Goal: Information Seeking & Learning: Learn about a topic

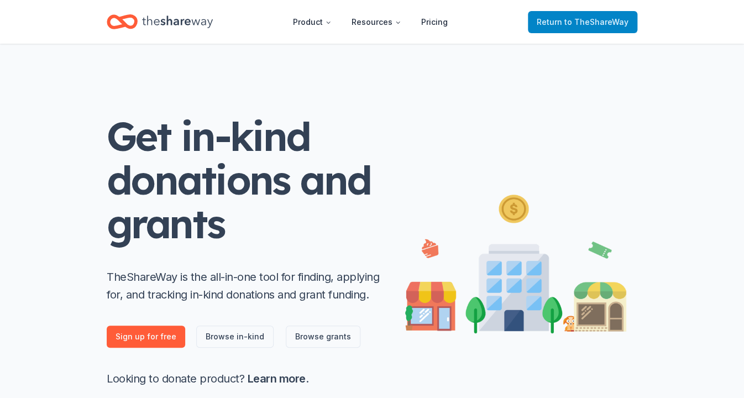
click at [559, 14] on link "Return to TheShareWay" at bounding box center [582, 22] width 109 height 22
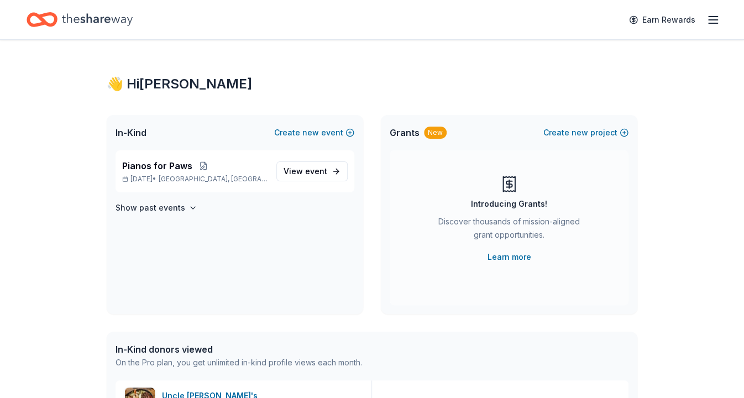
click at [712, 21] on icon "button" at bounding box center [713, 19] width 13 height 13
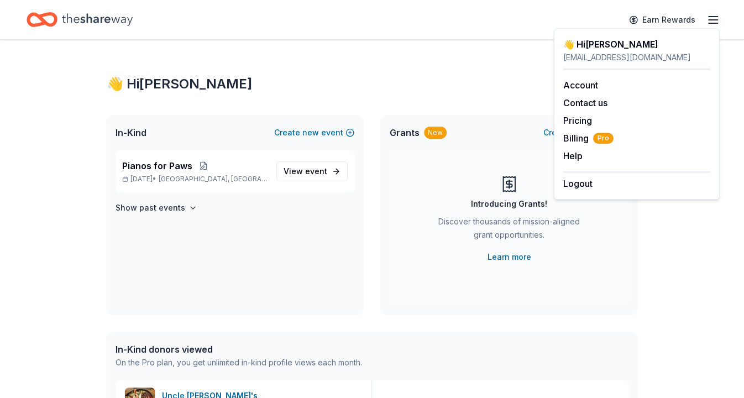
click at [405, 11] on div "Earn Rewards" at bounding box center [372, 20] width 691 height 26
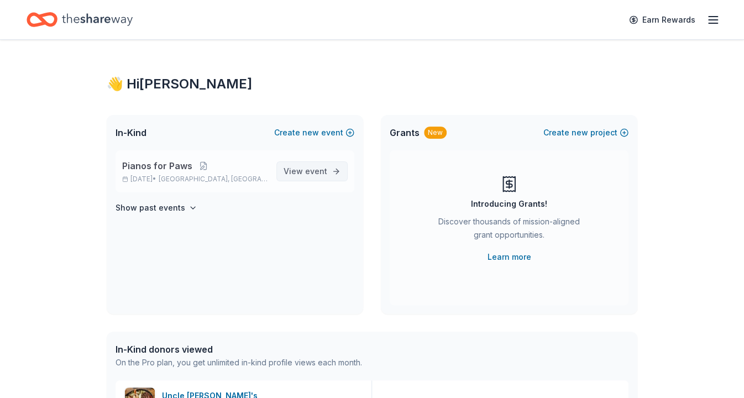
click at [323, 169] on span "event" at bounding box center [316, 170] width 22 height 9
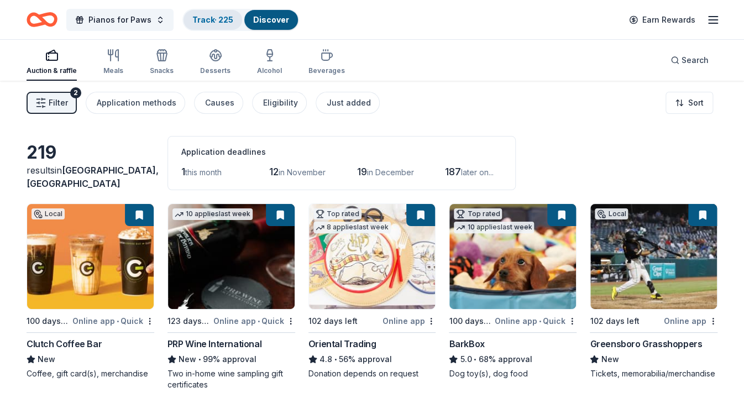
click at [210, 20] on link "Track · 225" at bounding box center [212, 19] width 41 height 9
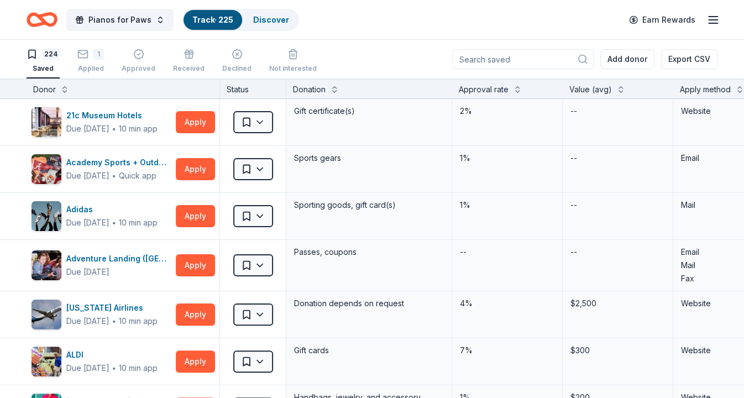
click at [206, 13] on div "Track · 225" at bounding box center [213, 20] width 59 height 20
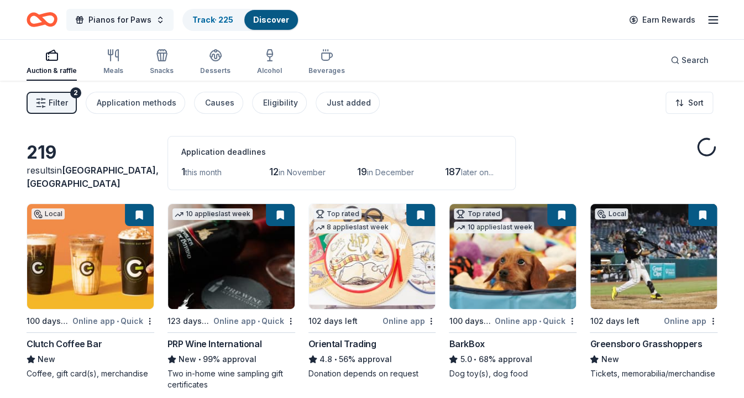
click at [156, 23] on button "Pianos for Paws" at bounding box center [119, 20] width 107 height 22
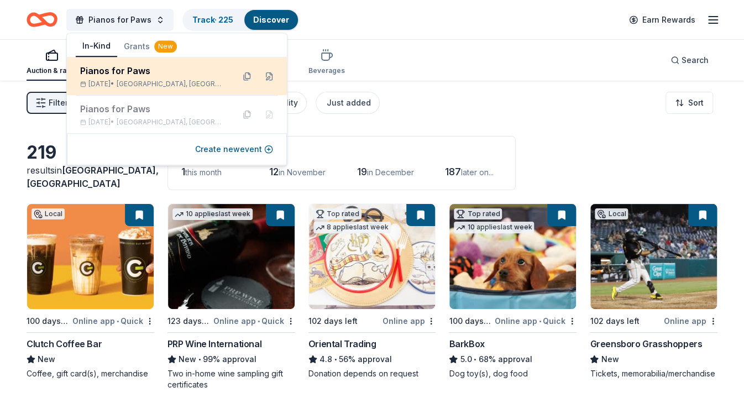
click at [162, 72] on div "Pianos for Paws" at bounding box center [152, 70] width 145 height 13
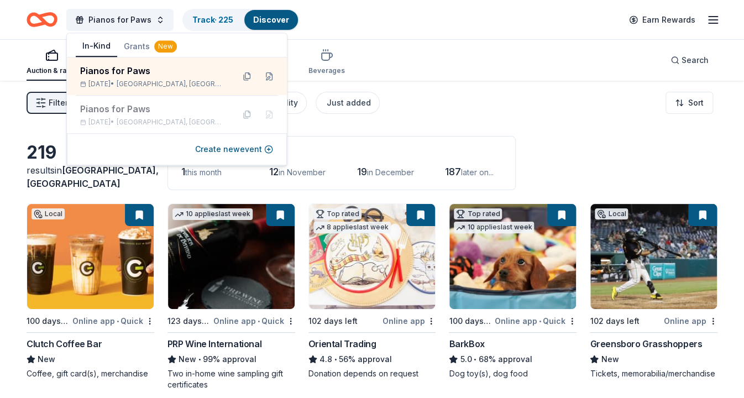
click at [389, 45] on div "Auction & raffle Meals Snacks Desserts Alcohol Beverages Search" at bounding box center [372, 60] width 691 height 41
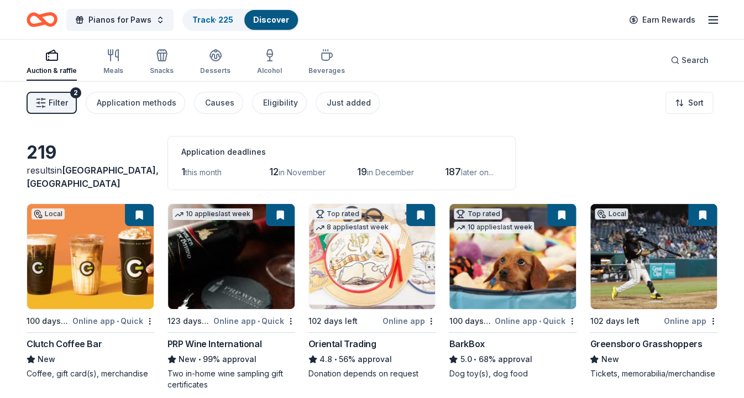
click at [62, 97] on span "Filter" at bounding box center [58, 102] width 19 height 13
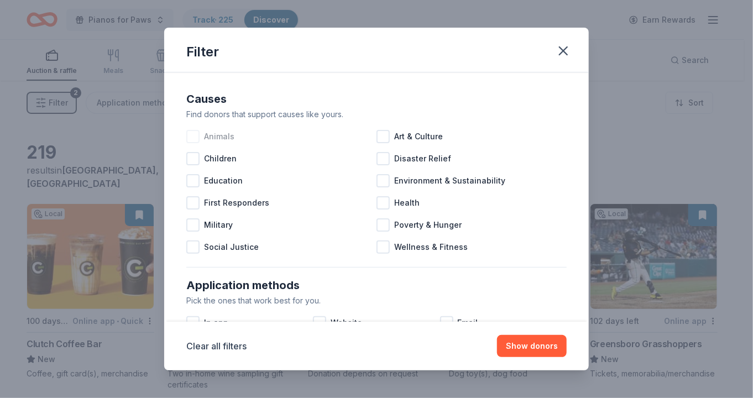
click at [187, 135] on div at bounding box center [192, 136] width 13 height 13
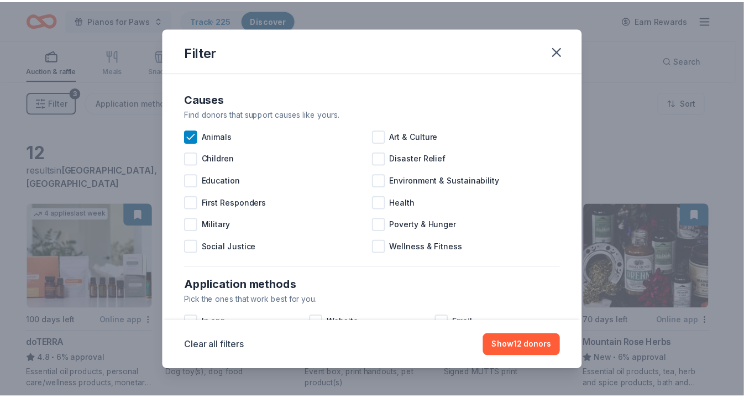
scroll to position [55, 0]
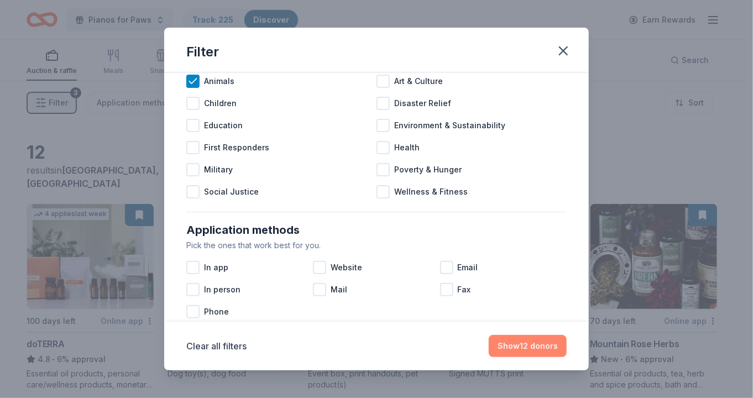
click at [542, 342] on button "Show 12 donors" at bounding box center [528, 346] width 78 height 22
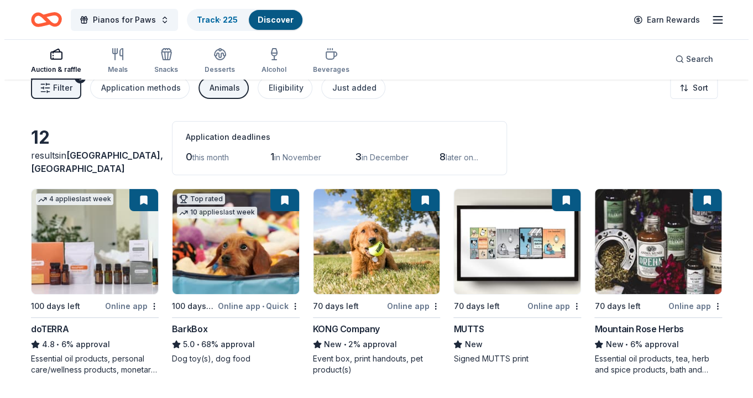
scroll to position [0, 0]
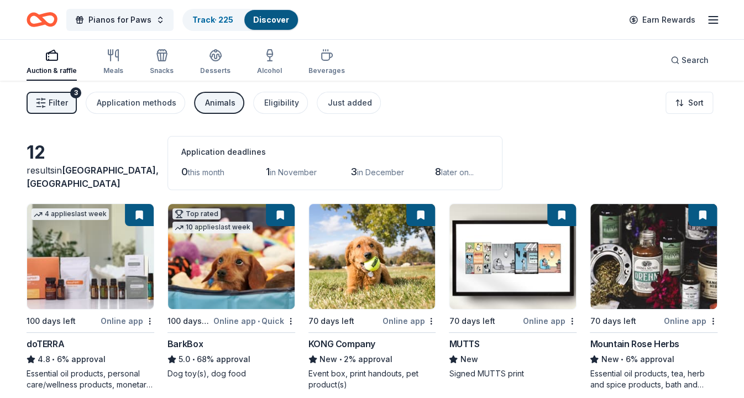
click at [51, 99] on span "Filter" at bounding box center [58, 102] width 19 height 13
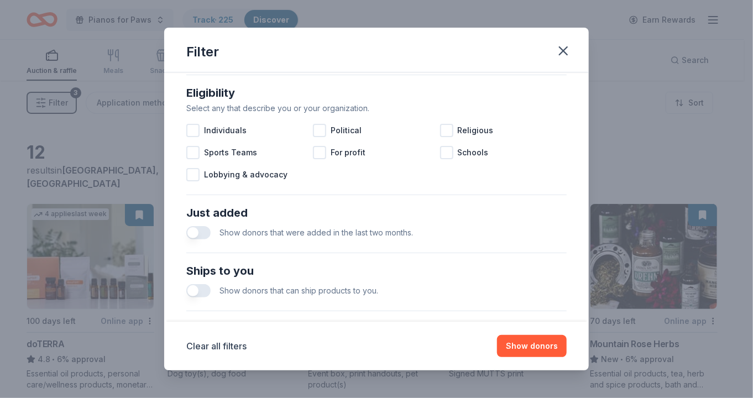
scroll to position [332, 0]
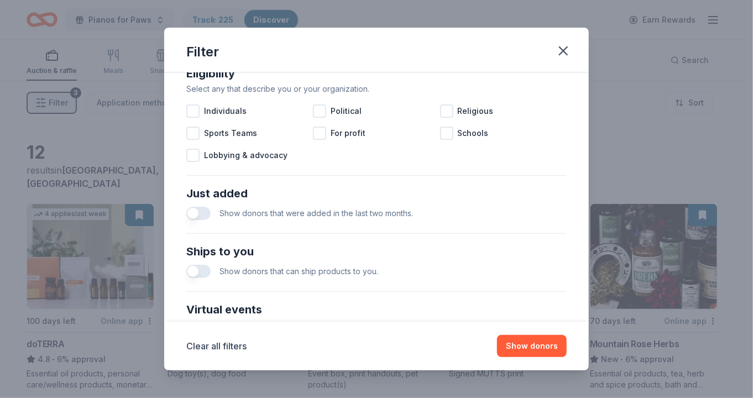
click at [202, 214] on button "button" at bounding box center [198, 213] width 24 height 13
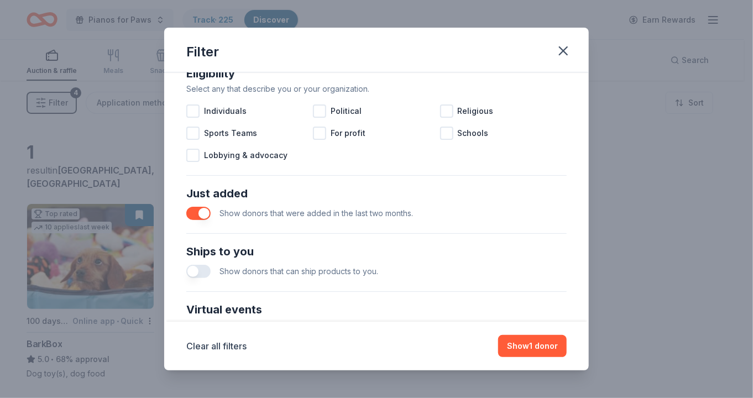
click at [197, 268] on button "button" at bounding box center [198, 271] width 24 height 13
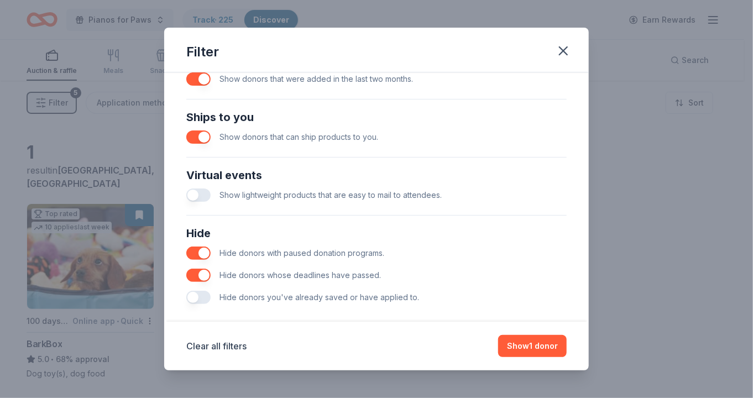
scroll to position [479, 0]
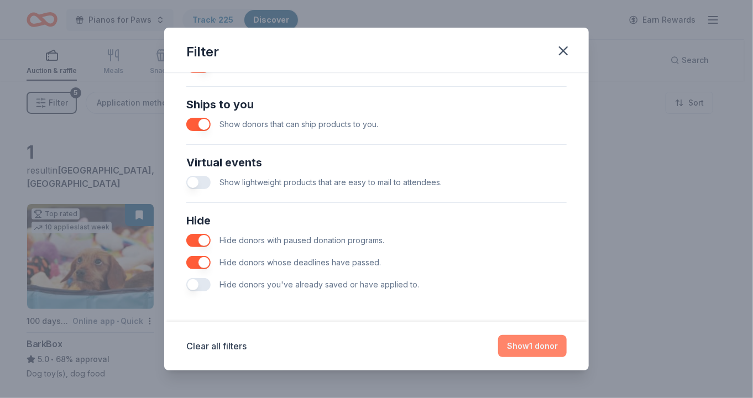
click at [538, 342] on button "Show 1 donor" at bounding box center [532, 346] width 69 height 22
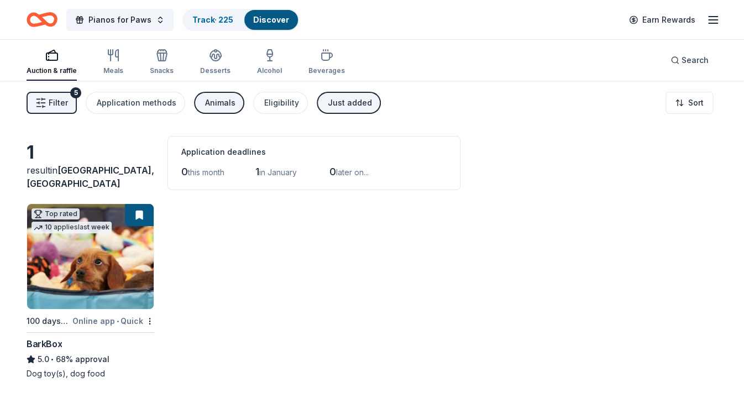
click at [60, 99] on span "Filter" at bounding box center [58, 102] width 19 height 13
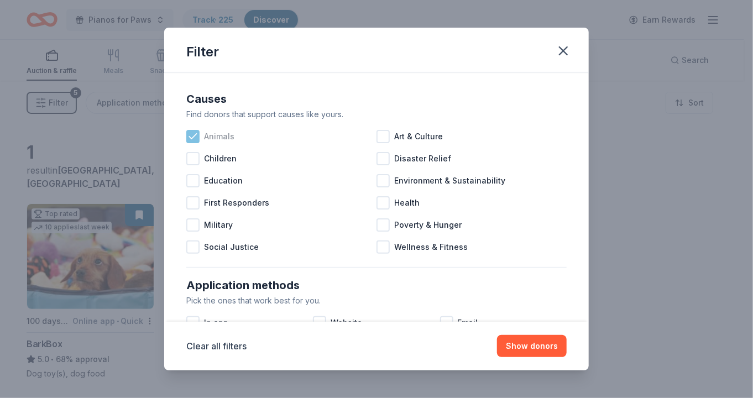
click at [187, 132] on icon at bounding box center [192, 136] width 11 height 11
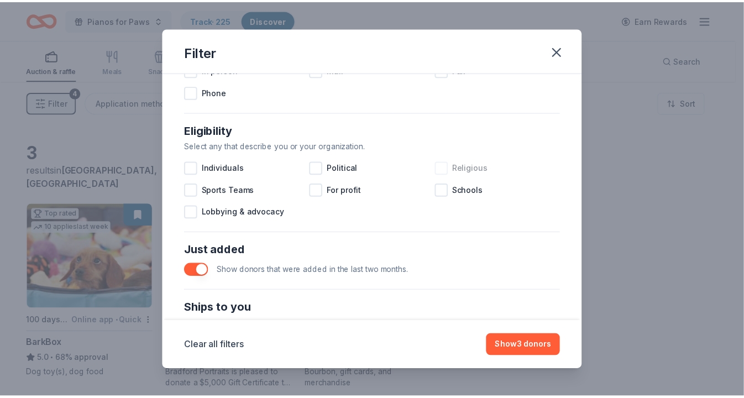
scroll to position [276, 0]
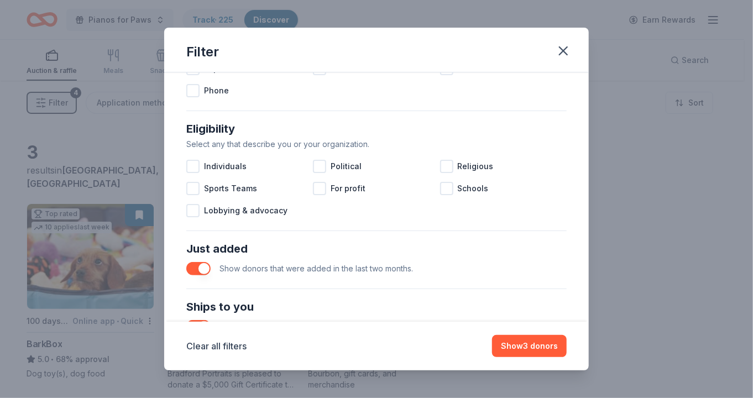
drag, startPoint x: 219, startPoint y: 342, endPoint x: 249, endPoint y: 333, distance: 31.0
click at [221, 341] on button "Clear all filters" at bounding box center [216, 345] width 60 height 13
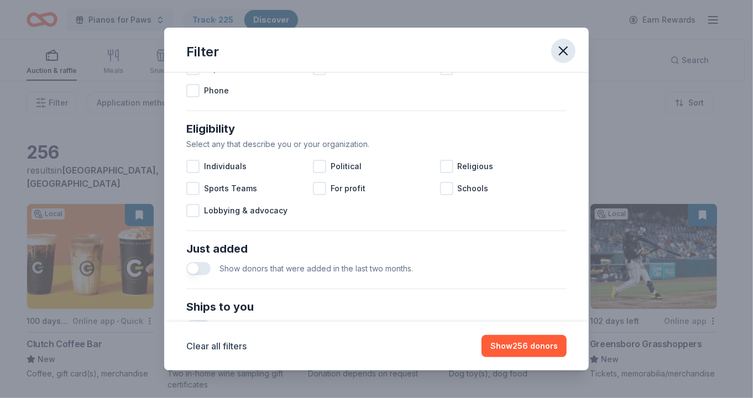
click at [558, 55] on icon "button" at bounding box center [563, 50] width 15 height 15
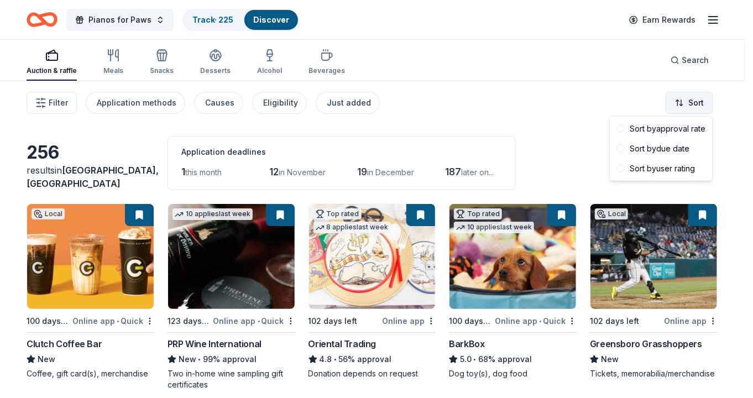
click at [689, 103] on html "Pianos for Paws Track · 225 Discover Earn Rewards Auction & raffle Meals Snacks…" at bounding box center [376, 199] width 753 height 398
click at [713, 22] on html "Pianos for Paws Track · 225 Discover Earn Rewards Auction & raffle Meals Snacks…" at bounding box center [376, 199] width 753 height 398
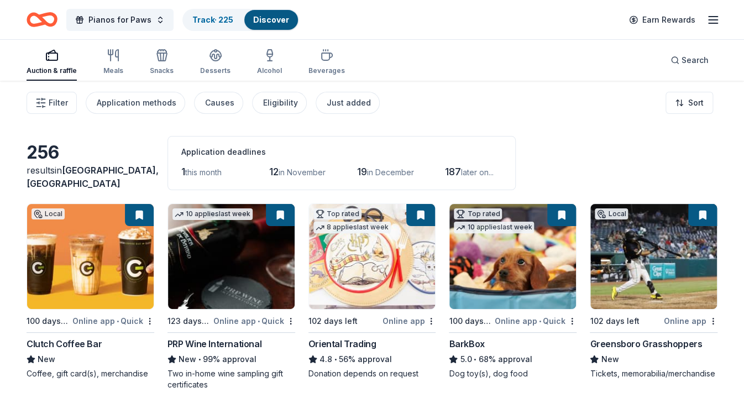
click at [713, 22] on icon "button" at bounding box center [713, 19] width 13 height 13
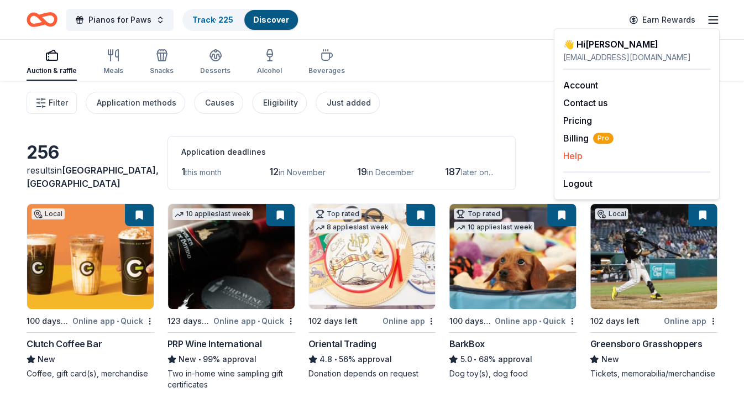
click at [577, 154] on button "Help" at bounding box center [572, 155] width 19 height 13
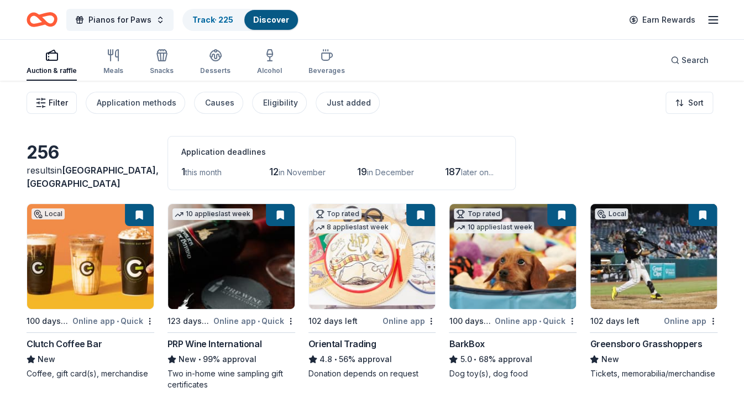
click at [49, 98] on span "Filter" at bounding box center [58, 102] width 19 height 13
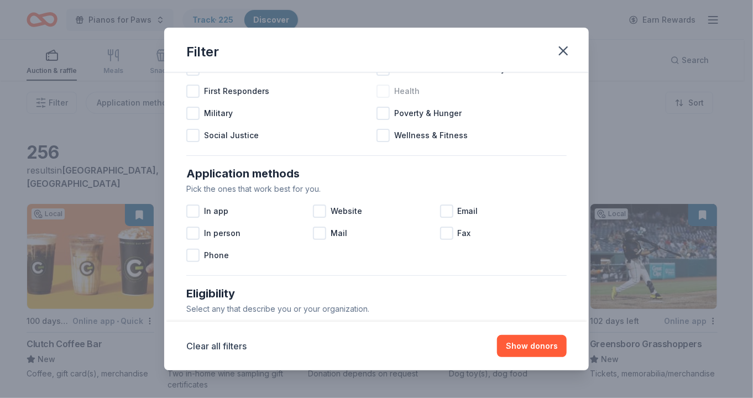
scroll to position [166, 0]
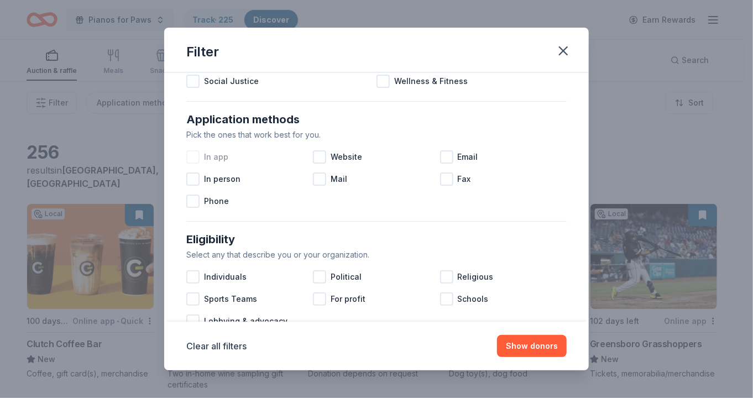
click at [193, 157] on div at bounding box center [192, 156] width 13 height 13
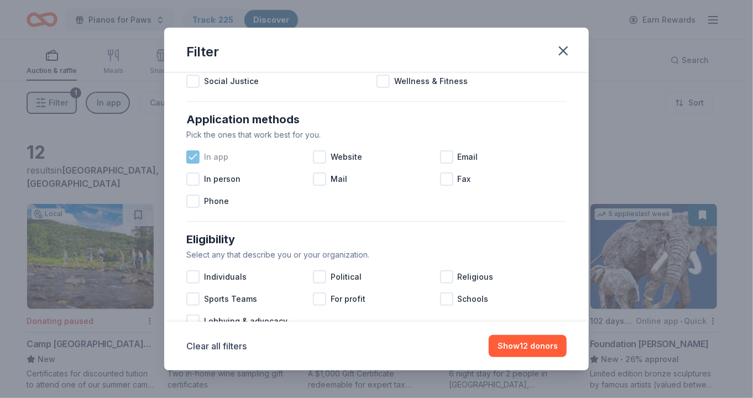
click at [195, 154] on icon at bounding box center [192, 156] width 11 height 11
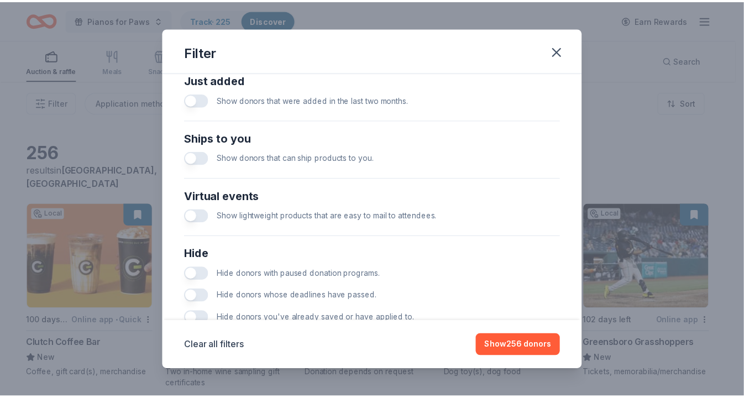
scroll to position [479, 0]
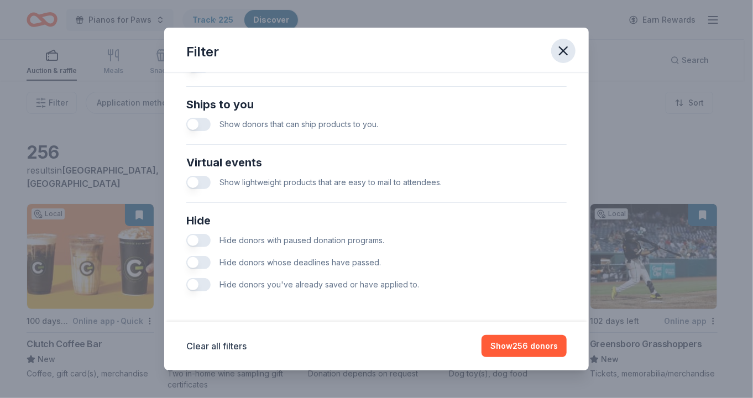
click at [565, 53] on icon "button" at bounding box center [563, 51] width 8 height 8
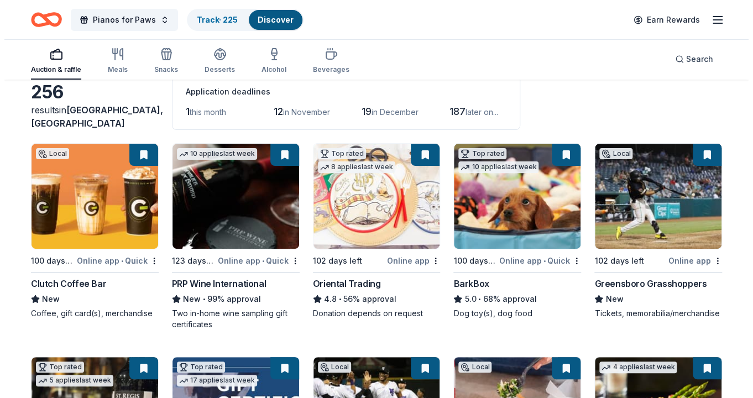
scroll to position [0, 0]
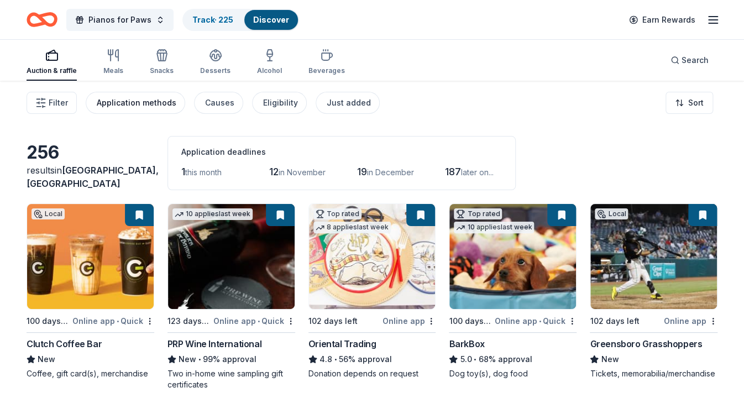
click at [141, 106] on div "Application methods" at bounding box center [137, 102] width 80 height 13
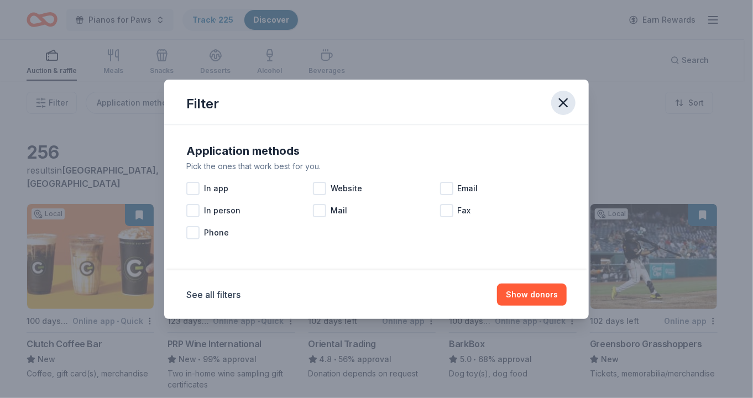
click at [566, 100] on icon "button" at bounding box center [563, 103] width 8 height 8
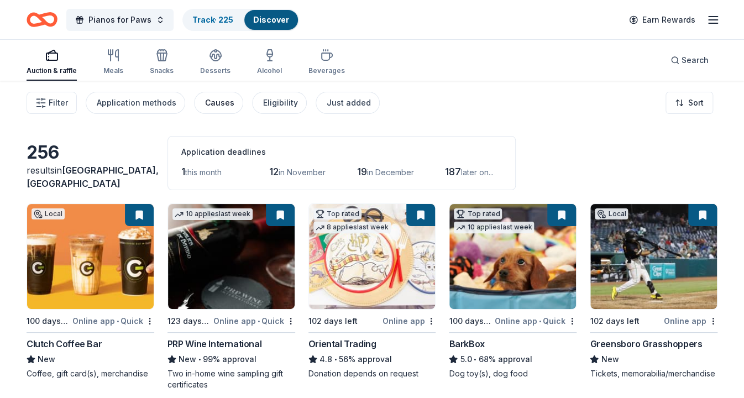
click at [216, 104] on div "Causes" at bounding box center [219, 102] width 29 height 13
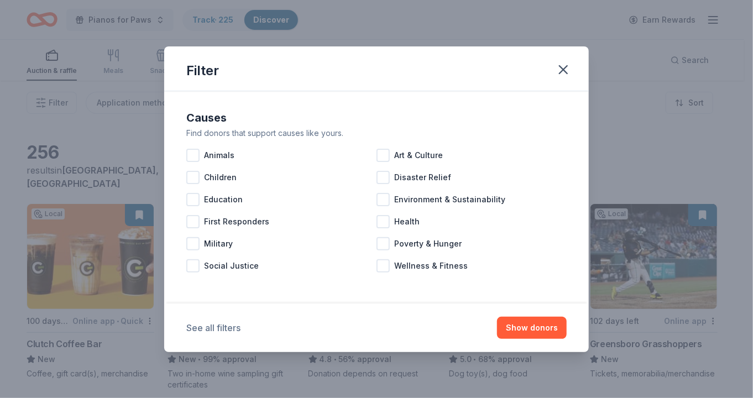
click at [219, 324] on button "See all filters" at bounding box center [213, 327] width 54 height 13
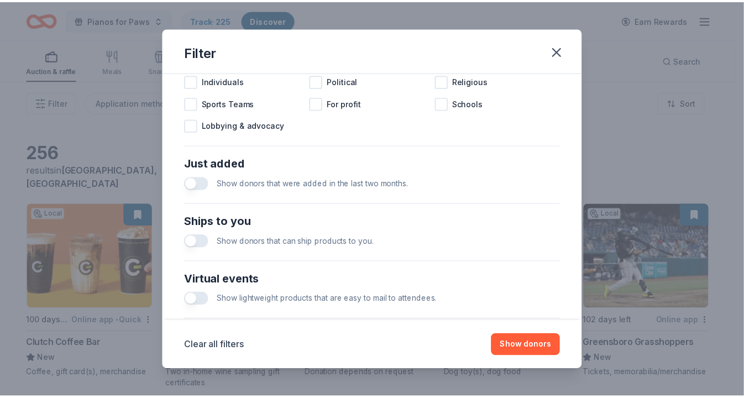
scroll to position [442, 0]
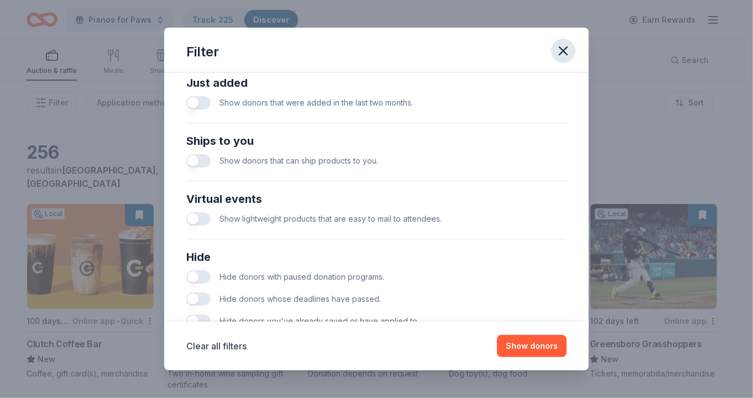
click at [563, 48] on icon "button" at bounding box center [563, 50] width 15 height 15
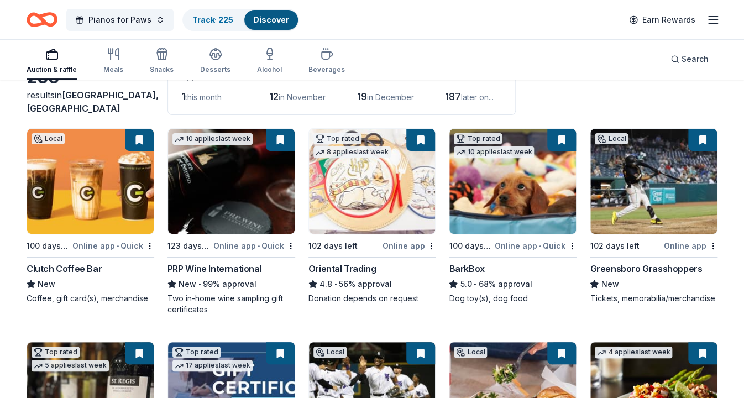
scroll to position [0, 0]
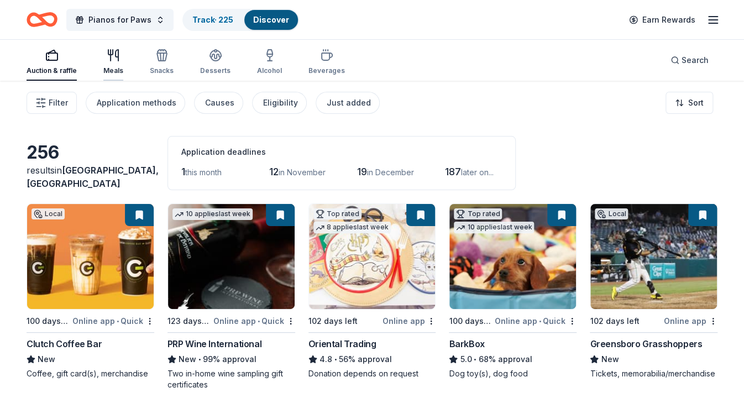
click at [113, 57] on icon "button" at bounding box center [113, 55] width 13 height 13
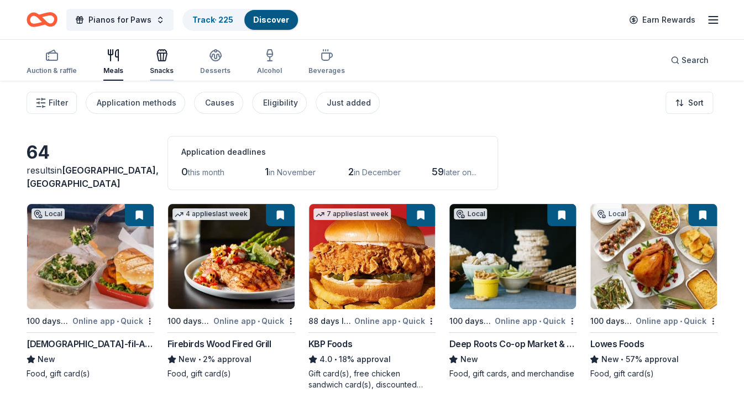
click at [160, 55] on icon "button" at bounding box center [161, 55] width 13 height 13
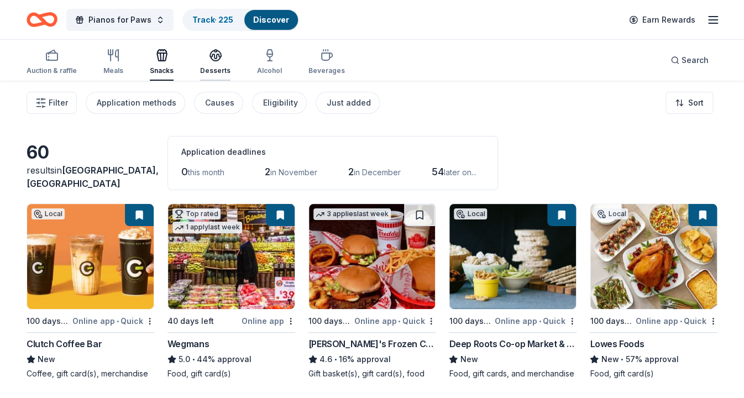
click at [212, 55] on icon "button" at bounding box center [215, 55] width 13 height 13
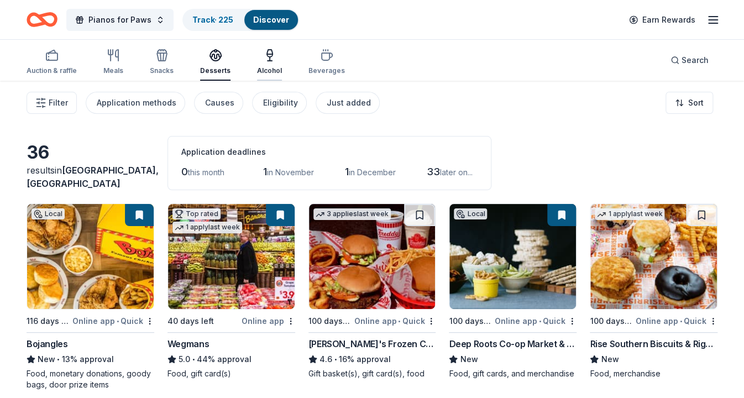
click at [267, 57] on icon "button" at bounding box center [270, 53] width 6 height 7
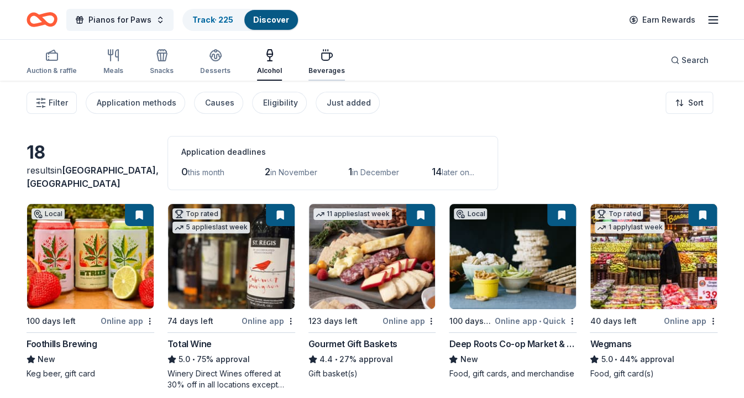
click at [322, 55] on icon "button" at bounding box center [326, 55] width 13 height 13
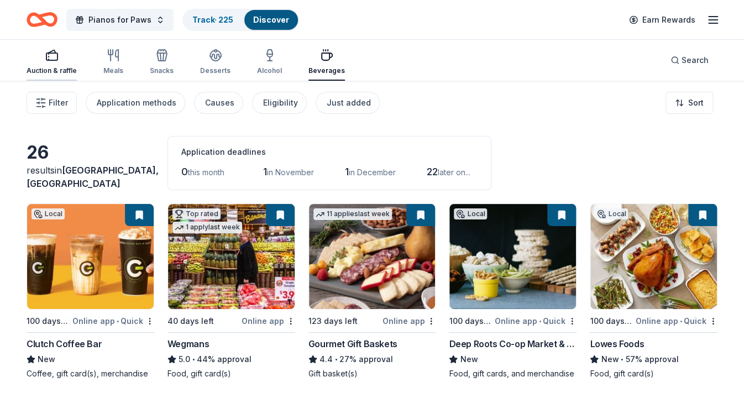
click at [55, 55] on icon "button" at bounding box center [51, 55] width 13 height 13
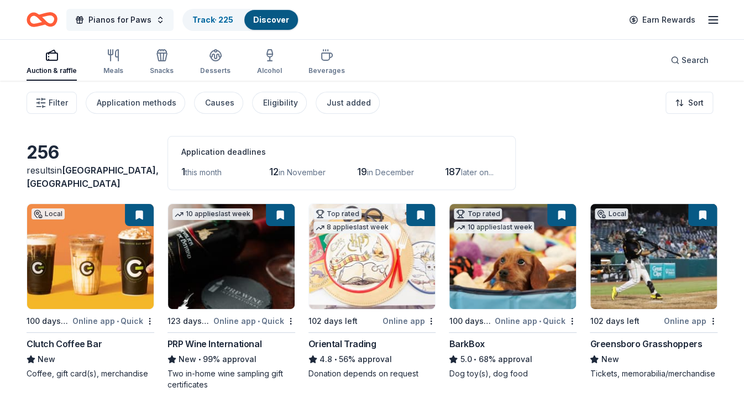
click at [158, 20] on button "Pianos for Paws" at bounding box center [119, 20] width 107 height 22
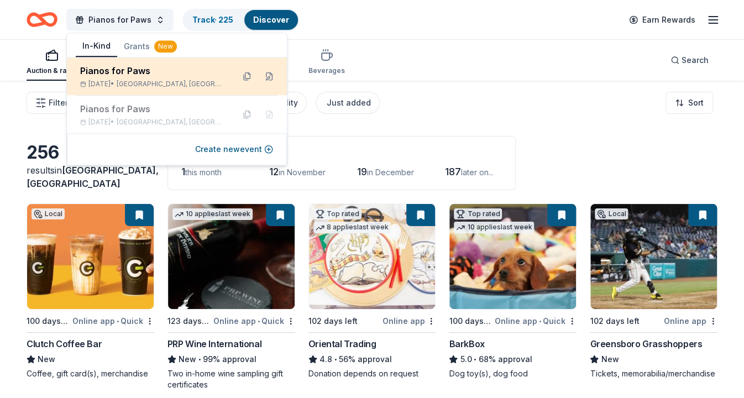
click at [138, 69] on div "Pianos for Paws" at bounding box center [152, 70] width 145 height 13
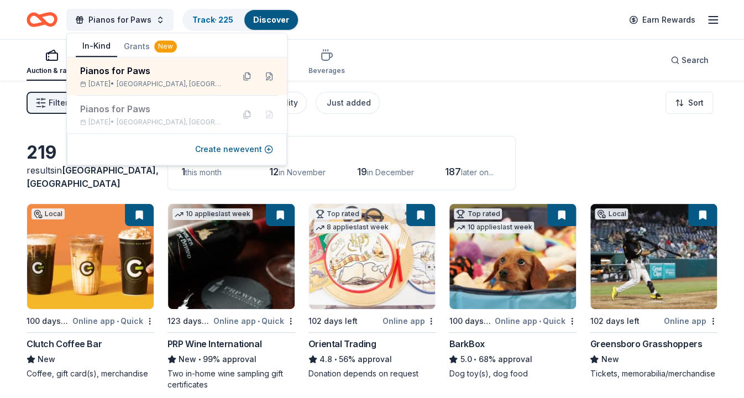
click at [354, 32] on div "Pianos for Paws Track · 225 Discover Earn Rewards" at bounding box center [372, 20] width 691 height 26
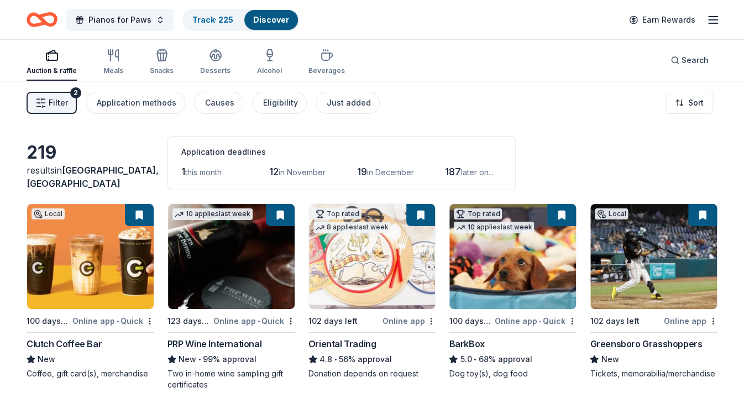
click at [48, 19] on icon "Home" at bounding box center [42, 20] width 31 height 26
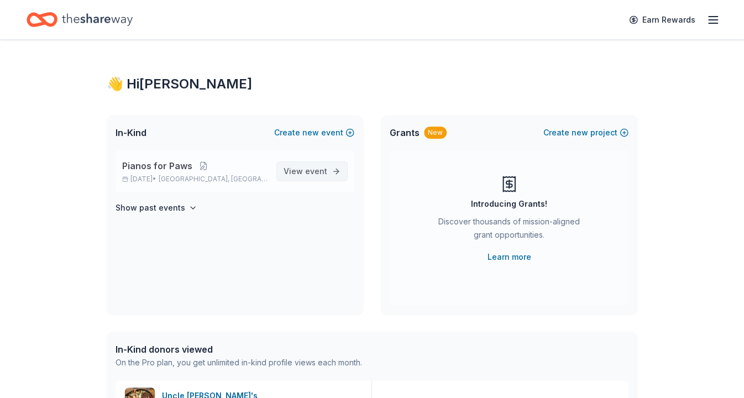
click at [296, 170] on span "View event" at bounding box center [306, 171] width 44 height 13
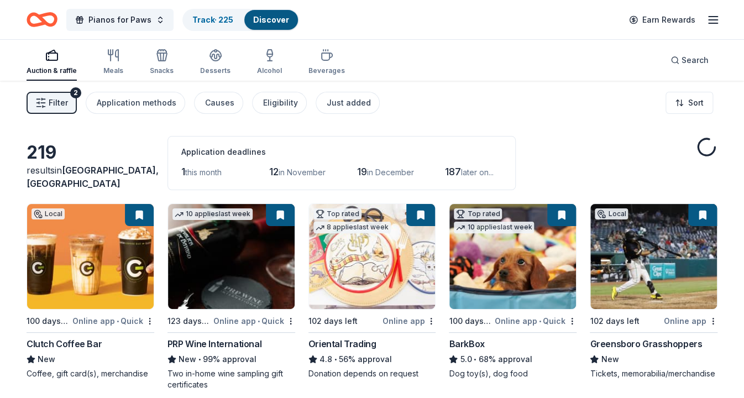
click at [326, 169] on div "12 in November" at bounding box center [297, 172] width 57 height 18
click at [64, 104] on span "Filter" at bounding box center [58, 102] width 19 height 13
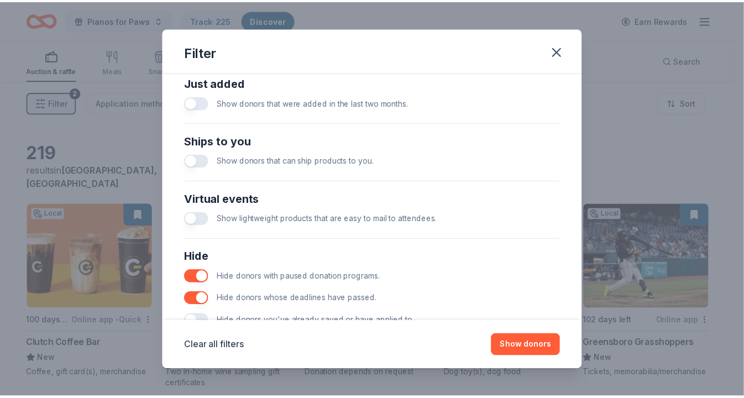
scroll to position [479, 0]
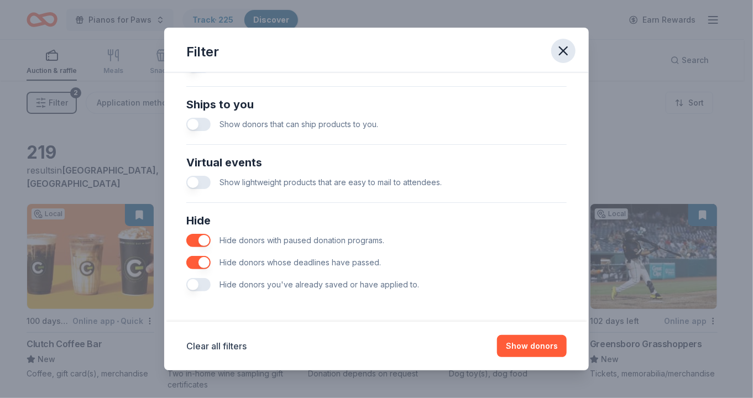
click at [566, 48] on icon "button" at bounding box center [563, 51] width 8 height 8
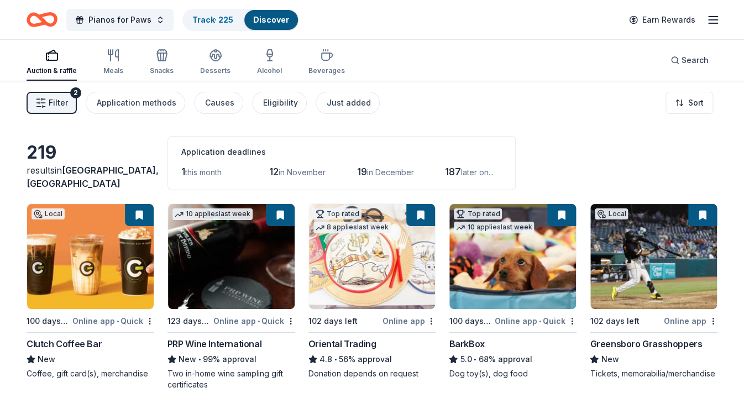
scroll to position [55, 0]
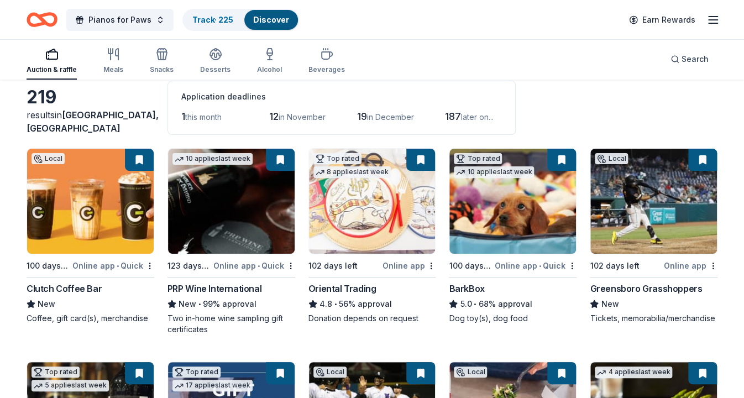
click at [116, 125] on span "[GEOGRAPHIC_DATA], [GEOGRAPHIC_DATA]" at bounding box center [93, 121] width 132 height 24
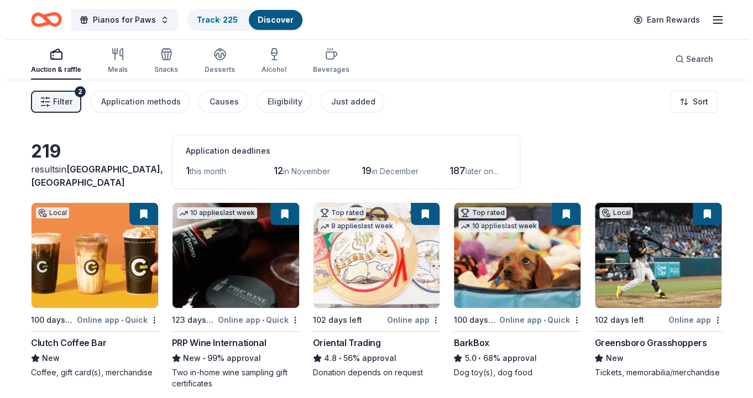
scroll to position [0, 0]
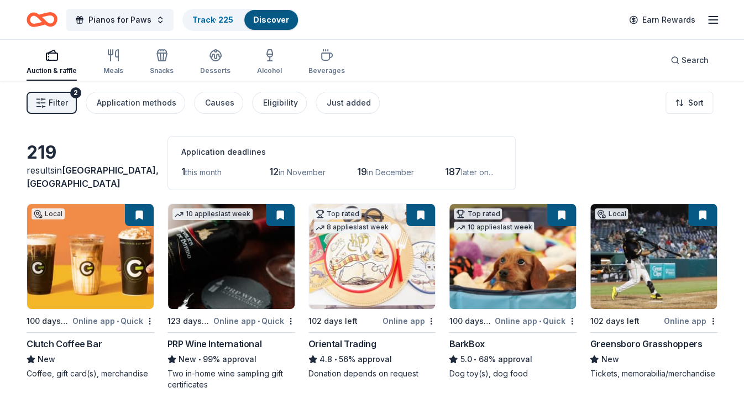
click at [56, 100] on span "Filter" at bounding box center [58, 102] width 19 height 13
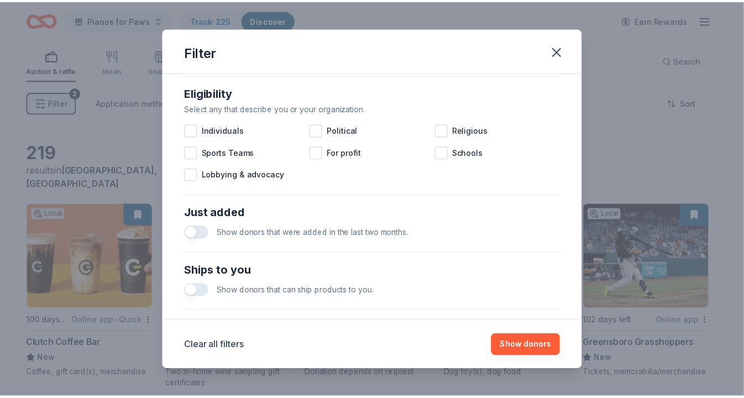
scroll to position [332, 0]
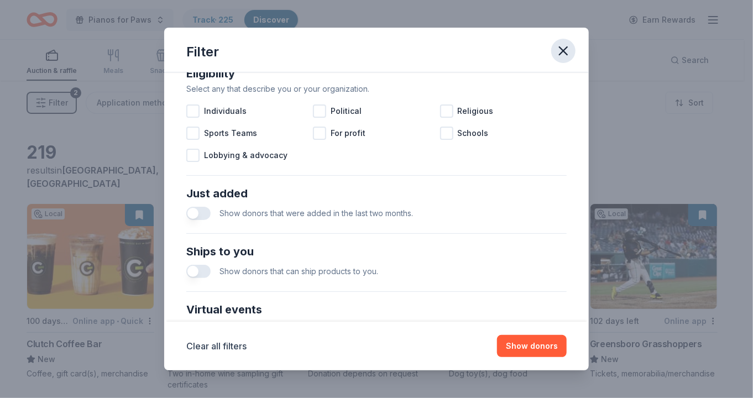
click at [557, 47] on icon "button" at bounding box center [563, 50] width 15 height 15
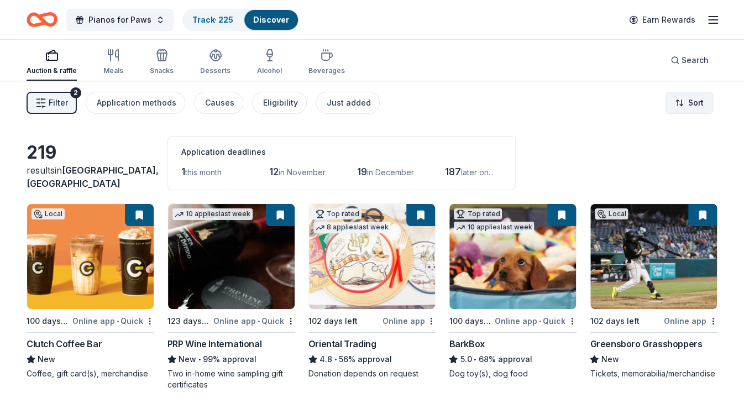
click at [684, 103] on html "Pianos for Paws Track · 225 Discover Earn Rewards Auction & raffle Meals Snacks…" at bounding box center [372, 199] width 744 height 398
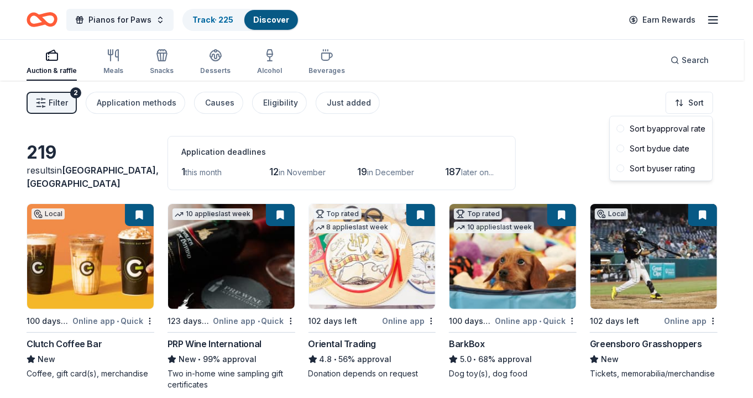
click at [515, 122] on html "Pianos for Paws Track · 225 Discover Earn Rewards Auction & raffle Meals Snacks…" at bounding box center [376, 199] width 753 height 398
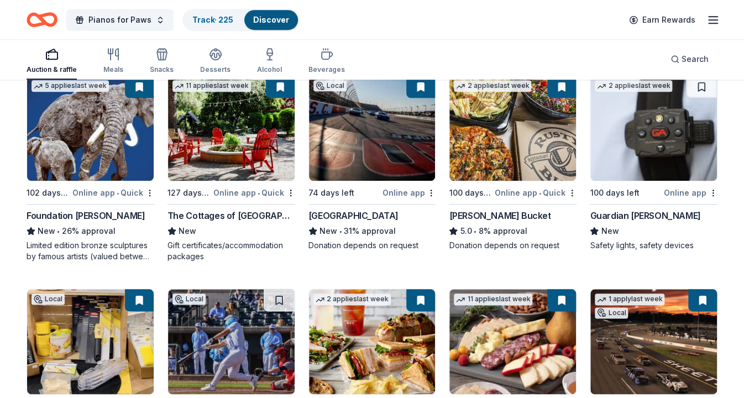
scroll to position [2167, 0]
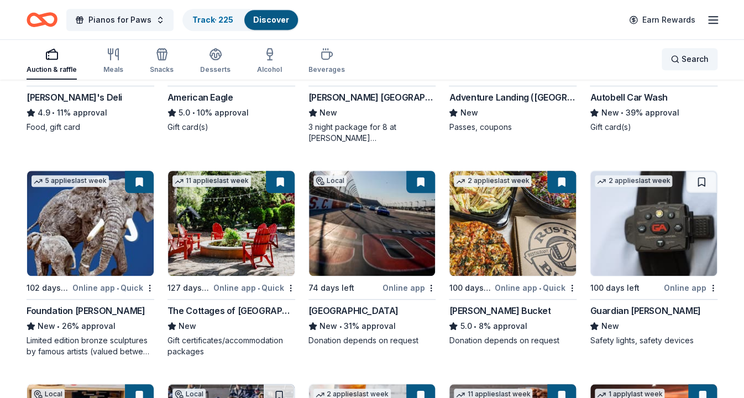
click at [694, 59] on span "Search" at bounding box center [695, 59] width 27 height 13
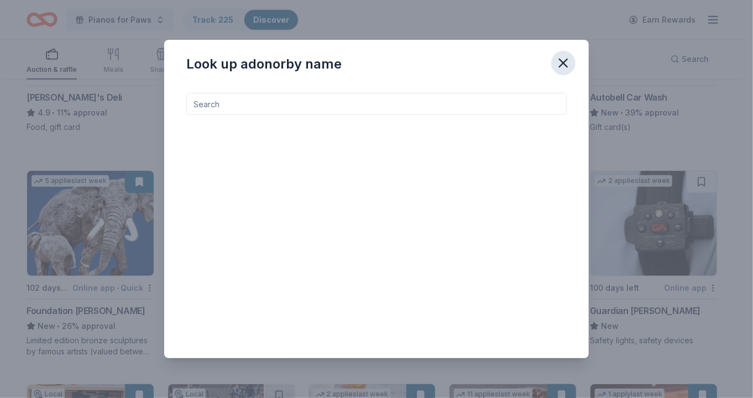
click at [561, 60] on icon "button" at bounding box center [563, 63] width 8 height 8
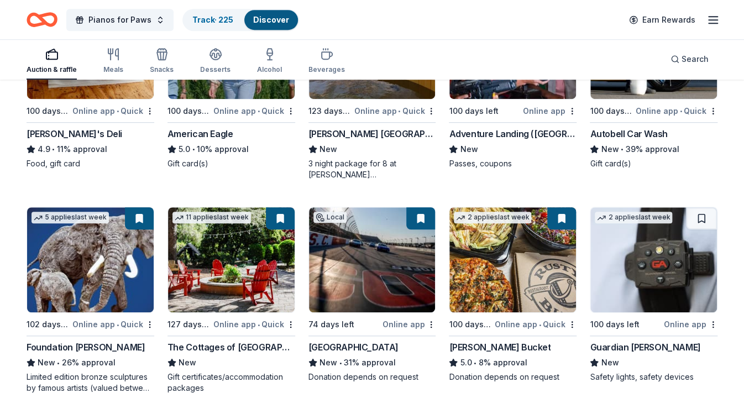
scroll to position [2112, 0]
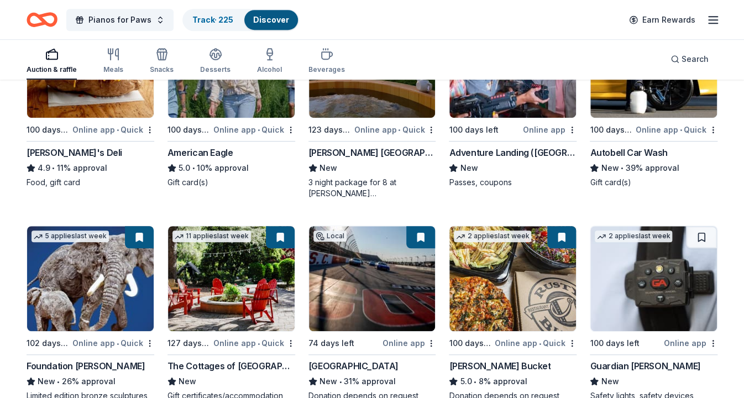
click at [718, 22] on icon "button" at bounding box center [713, 19] width 13 height 13
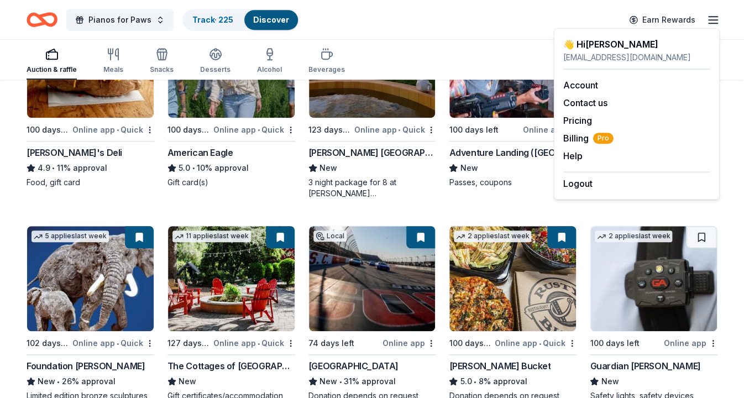
click at [410, 19] on div "Pianos for Paws Track · 225 Discover Earn Rewards" at bounding box center [372, 20] width 691 height 26
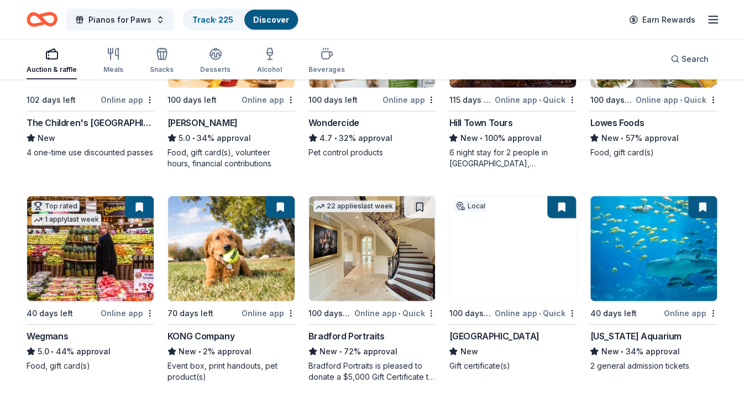
scroll to position [1006, 0]
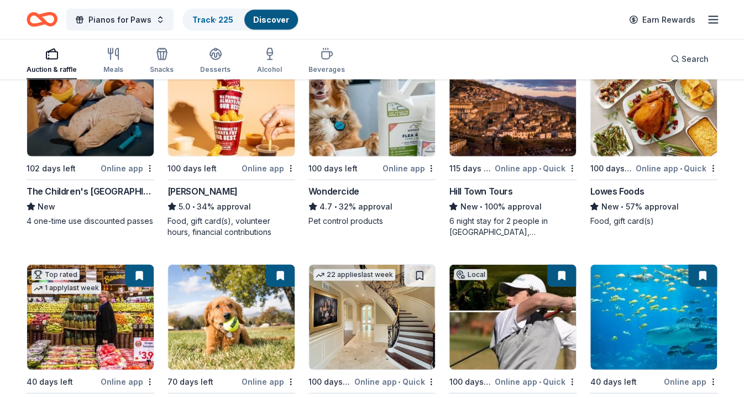
click at [712, 19] on icon "button" at bounding box center [713, 19] width 13 height 13
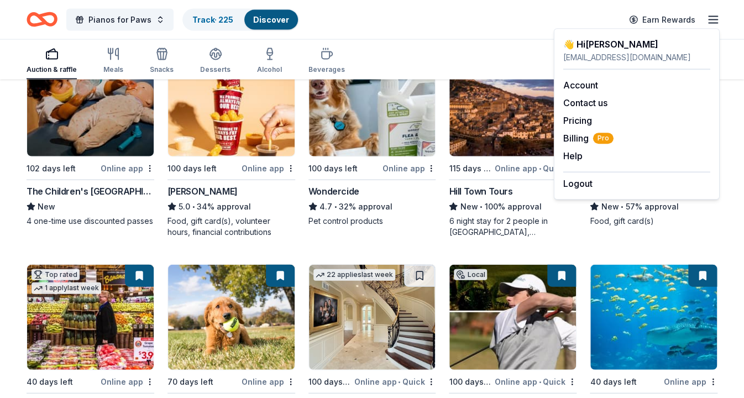
click at [388, 20] on div "Pianos for Paws Track · 225 Discover Earn Rewards" at bounding box center [372, 20] width 691 height 26
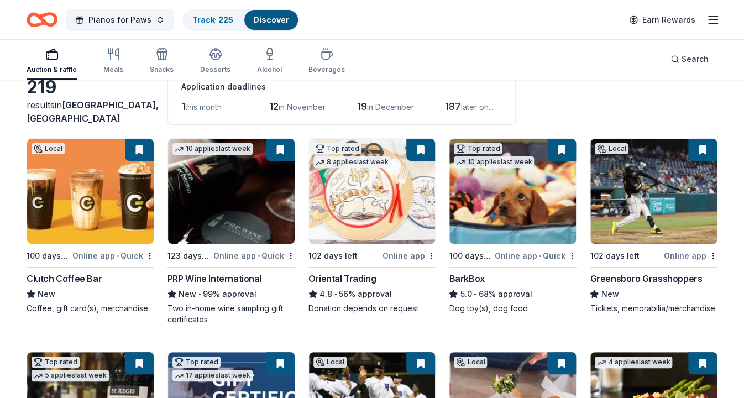
scroll to position [0, 0]
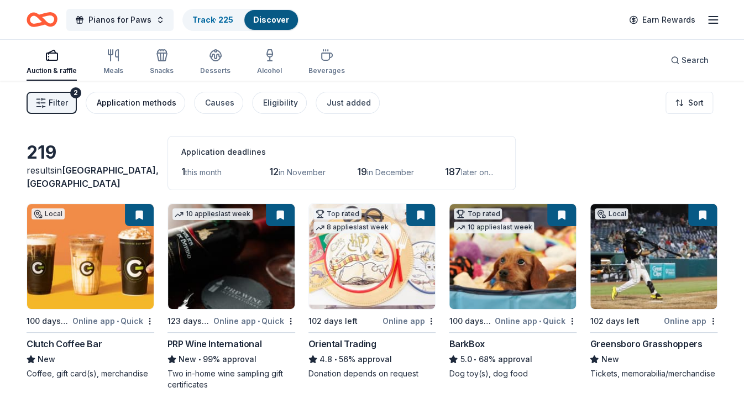
click at [117, 102] on div "Application methods" at bounding box center [137, 102] width 80 height 13
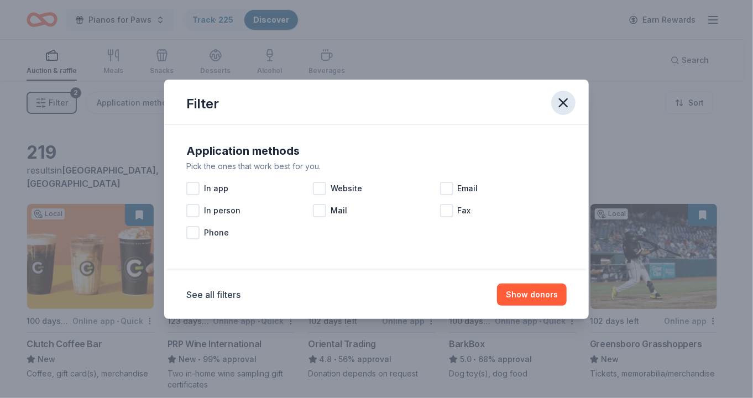
click at [563, 99] on icon "button" at bounding box center [563, 102] width 15 height 15
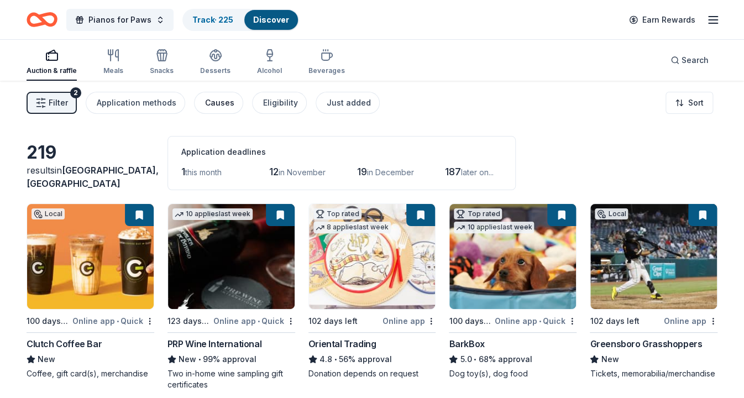
click at [216, 102] on div "Causes" at bounding box center [219, 102] width 29 height 13
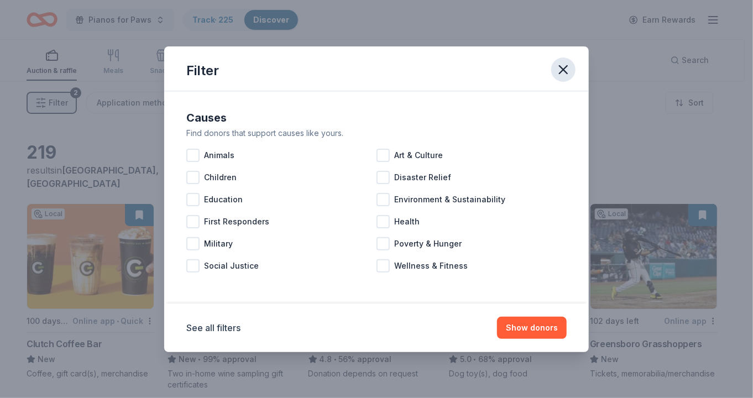
click at [563, 65] on icon "button" at bounding box center [563, 69] width 15 height 15
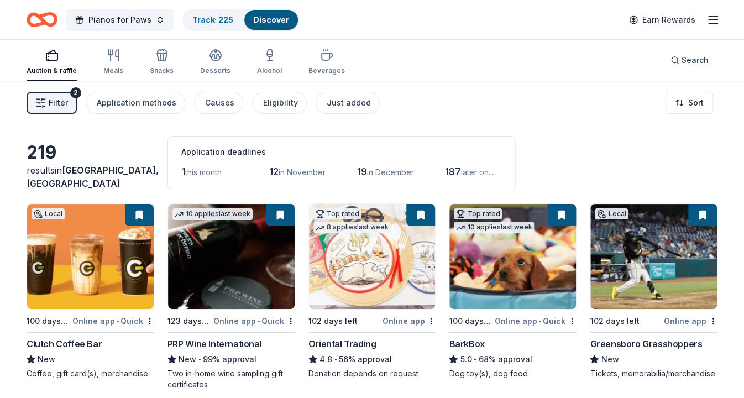
click at [714, 18] on icon "button" at bounding box center [713, 19] width 13 height 13
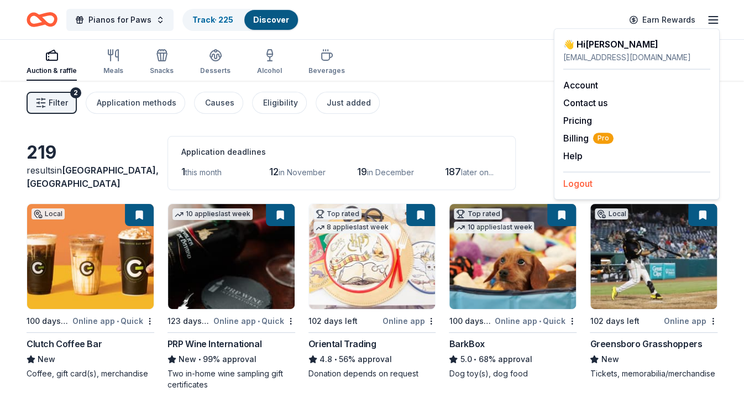
click at [576, 180] on button "Logout" at bounding box center [577, 183] width 29 height 13
